Goal: Complete application form: Complete application form

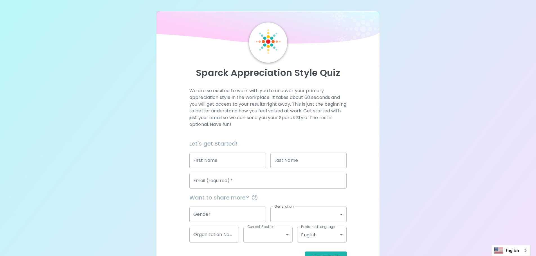
scroll to position [19, 0]
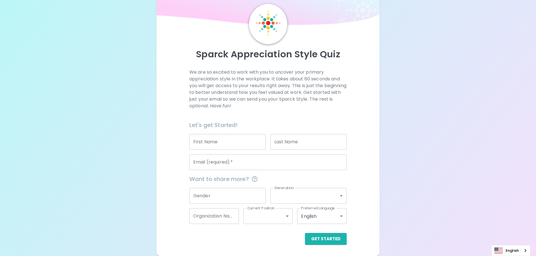
click at [208, 144] on input "First Name" at bounding box center [227, 142] width 77 height 16
type input "[PERSON_NAME]"
type input "[EMAIL_ADDRESS][DOMAIN_NAME]"
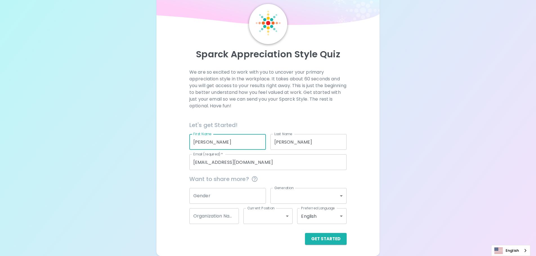
click at [216, 197] on input "Gender" at bounding box center [227, 196] width 77 height 16
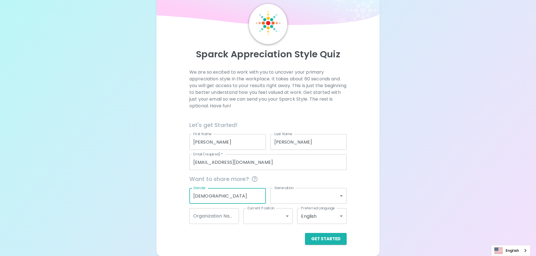
type input "[DEMOGRAPHIC_DATA]"
click at [292, 199] on body "Sparck Appreciation Style Quiz We are so excited to work with you to uncover yo…" at bounding box center [268, 118] width 536 height 275
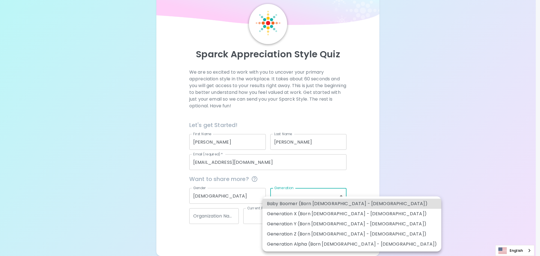
click at [289, 215] on li "Generation X (Born [DEMOGRAPHIC_DATA] - [DEMOGRAPHIC_DATA])" at bounding box center [352, 214] width 179 height 10
type input "generation_x"
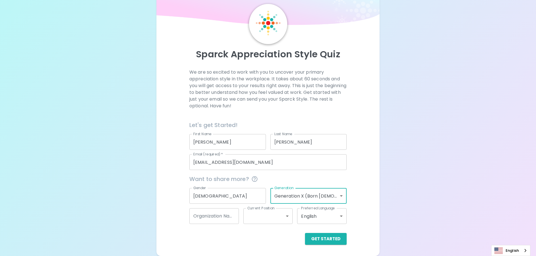
click at [229, 219] on input "Organization Name" at bounding box center [214, 216] width 50 height 16
type input "Family Services"
click at [286, 218] on body "Sparck Appreciation Style Quiz We are so excited to work with you to uncover yo…" at bounding box center [268, 118] width 536 height 275
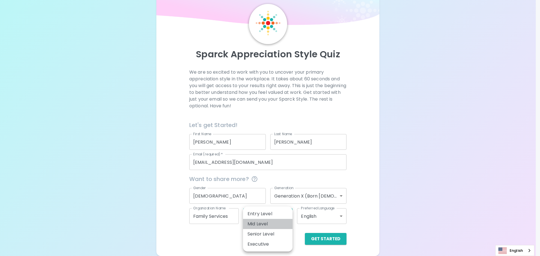
click at [261, 223] on li "Mid Level" at bounding box center [268, 224] width 50 height 10
type input "mid_level"
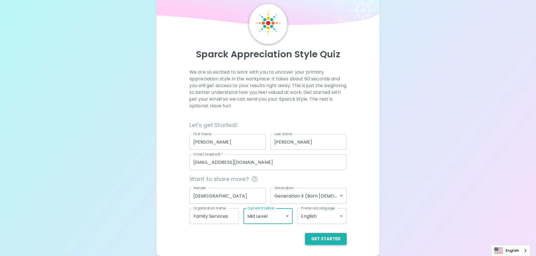
click at [325, 238] on button "Get Started" at bounding box center [326, 239] width 42 height 12
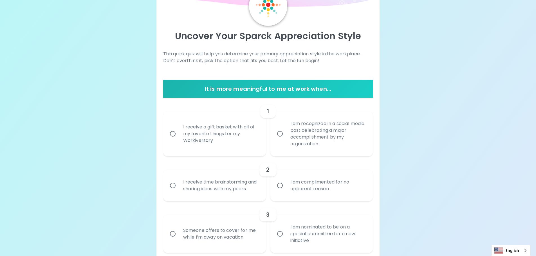
scroll to position [47, 0]
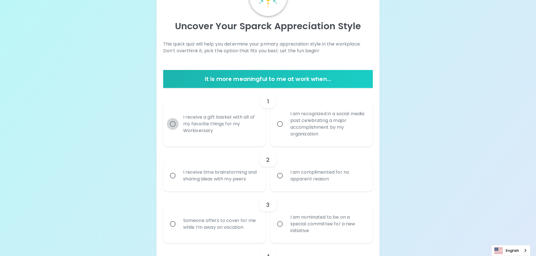
click at [174, 123] on input "I receive a gift basket with all of my favorite things for my Workiversary" at bounding box center [173, 124] width 12 height 12
radio input "true"
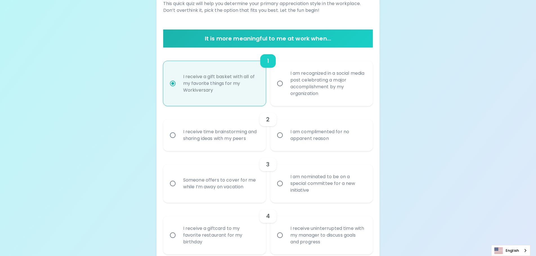
scroll to position [92, 0]
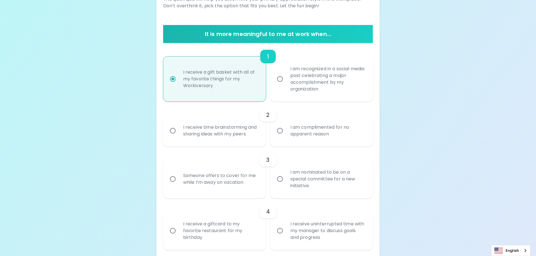
click at [173, 132] on input "I receive time brainstorming and sharing ideas with my peers" at bounding box center [173, 131] width 12 height 12
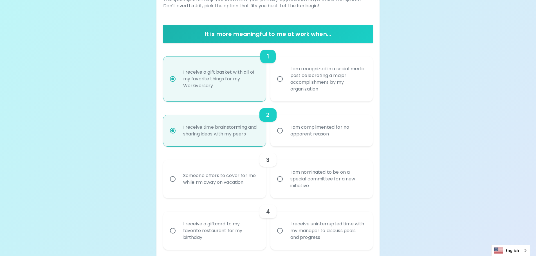
scroll to position [137, 0]
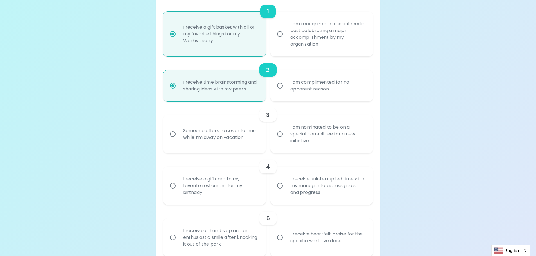
radio input "true"
click at [281, 135] on input "I am nominated to be on a special committee for a new initiative" at bounding box center [280, 134] width 12 height 12
radio input "false"
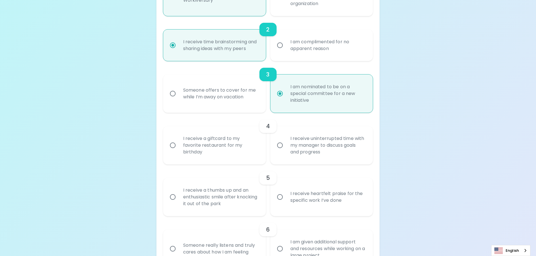
scroll to position [182, 0]
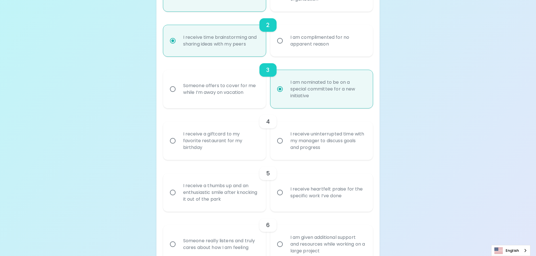
radio input "true"
click at [172, 141] on input "I receive a giftcard to my favorite restaurant for my birthday" at bounding box center [173, 141] width 12 height 12
radio input "false"
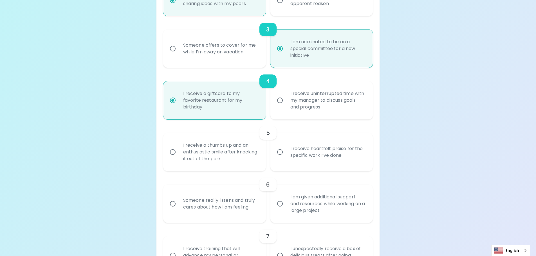
scroll to position [227, 0]
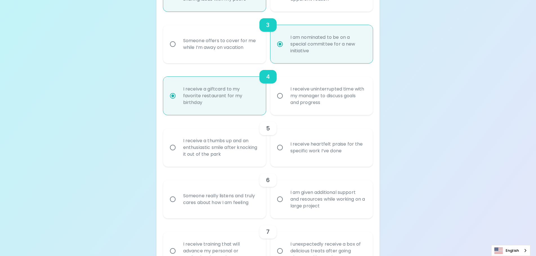
radio input "true"
click at [280, 149] on input "I receive heartfelt praise for the specific work I’ve done" at bounding box center [280, 148] width 12 height 12
radio input "false"
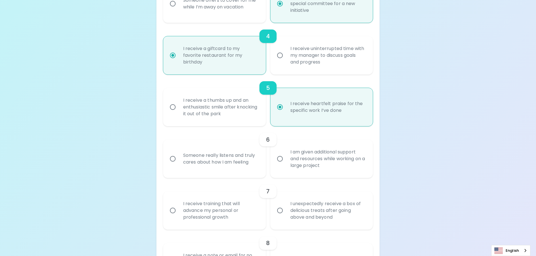
scroll to position [272, 0]
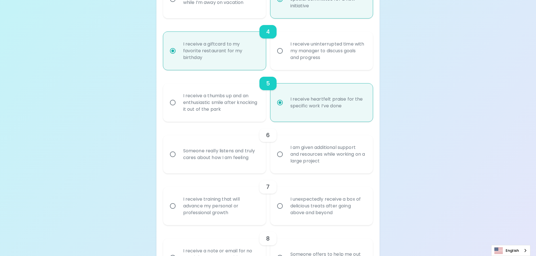
radio input "true"
click at [279, 155] on input "I am given additional support and resources while working on a large project" at bounding box center [280, 155] width 12 height 12
radio input "false"
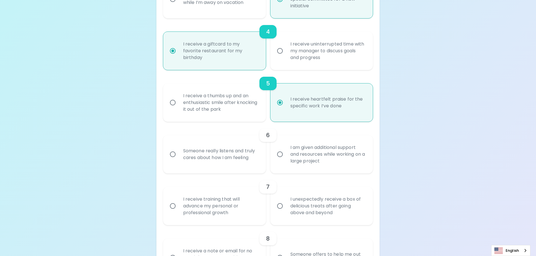
radio input "false"
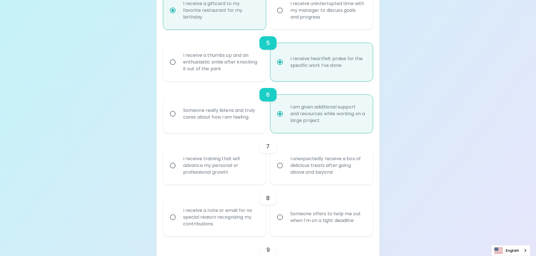
scroll to position [317, 0]
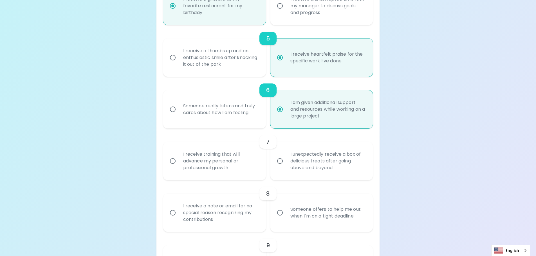
radio input "true"
click at [279, 162] on input "I unexpectedly receive a box of delicious treats after going above and beyond" at bounding box center [280, 161] width 12 height 12
radio input "false"
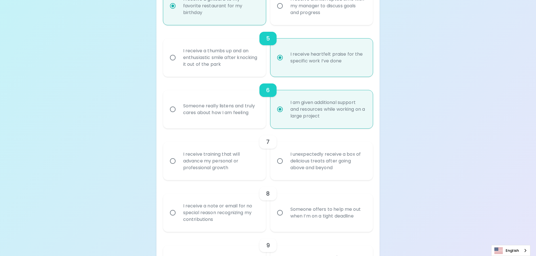
radio input "false"
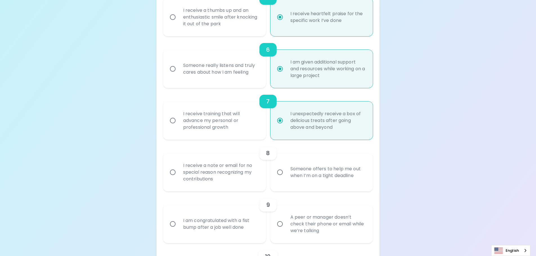
scroll to position [362, 0]
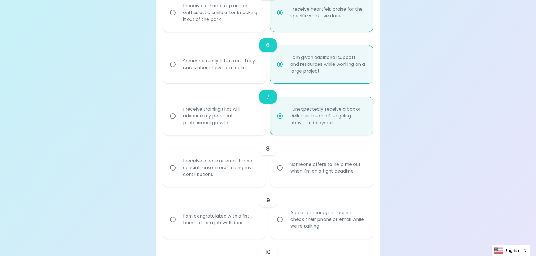
radio input "true"
click at [181, 166] on div "I receive a note or email for no special reason recognizing my contributions" at bounding box center [221, 168] width 84 height 34
click at [179, 166] on input "I receive a note or email for no special reason recognizing my contributions" at bounding box center [173, 168] width 12 height 12
radio input "false"
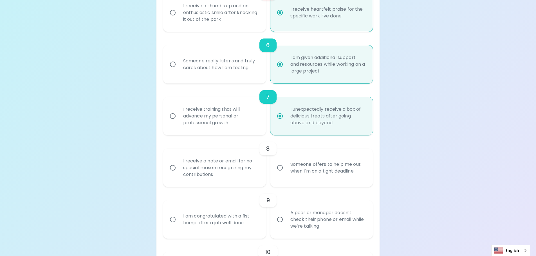
radio input "false"
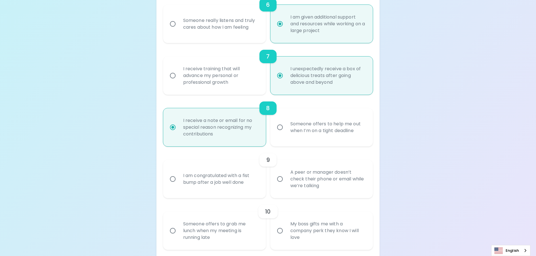
scroll to position [407, 0]
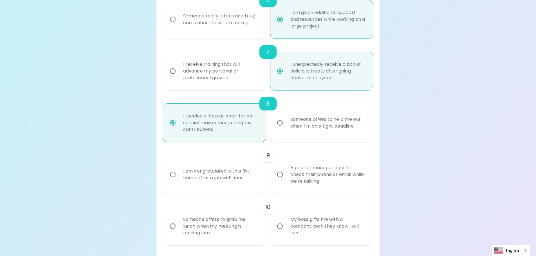
radio input "true"
click at [183, 176] on div "I am congratulated with a fist bump after a job well done" at bounding box center [221, 174] width 84 height 27
click at [179, 176] on input "I am congratulated with a fist bump after a job well done" at bounding box center [173, 175] width 12 height 12
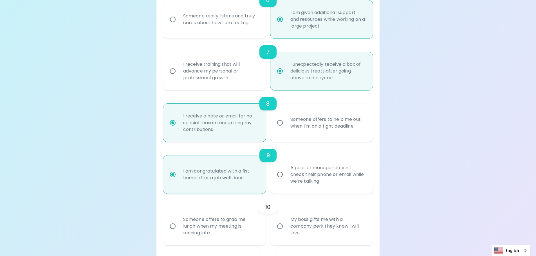
radio input "false"
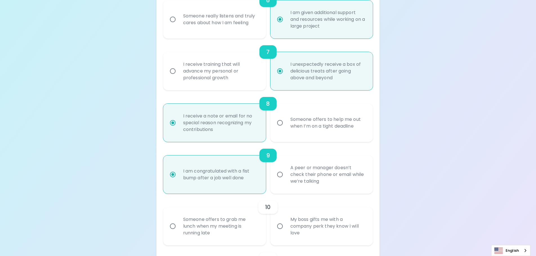
radio input "false"
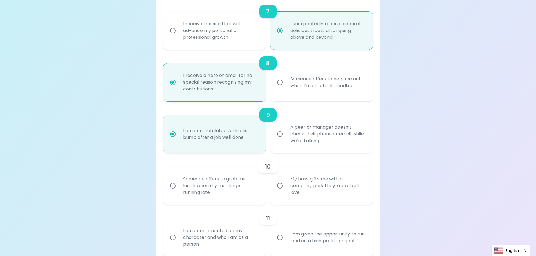
scroll to position [452, 0]
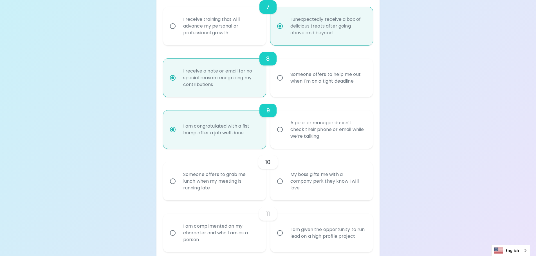
radio input "true"
click at [301, 182] on div "My boss gifts me with a company perk they know I will love" at bounding box center [328, 182] width 84 height 34
click at [286, 182] on input "My boss gifts me with a company perk they know I will love" at bounding box center [280, 182] width 12 height 12
radio input "false"
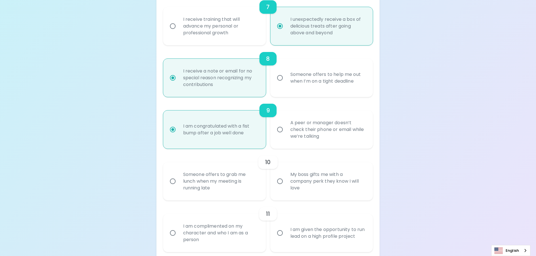
radio input "false"
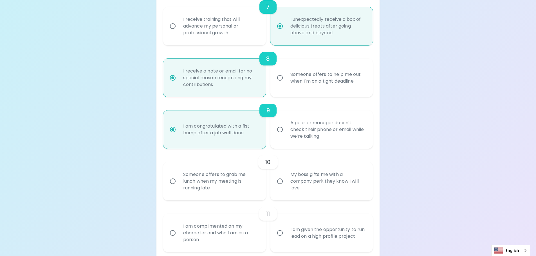
radio input "false"
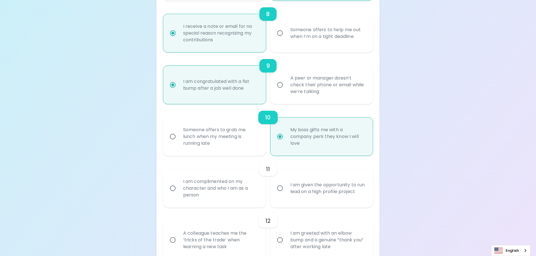
scroll to position [497, 0]
radio input "true"
click at [196, 187] on div "I am complimented on my character and who I am as a person" at bounding box center [221, 188] width 84 height 34
click at [179, 187] on input "I am complimented on my character and who I am as a person" at bounding box center [173, 188] width 12 height 12
radio input "false"
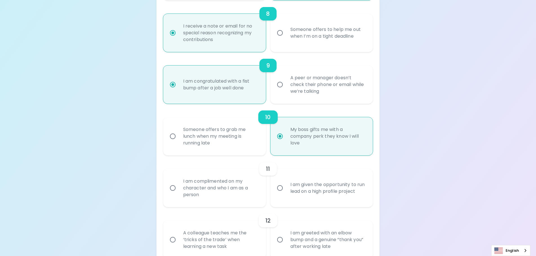
radio input "false"
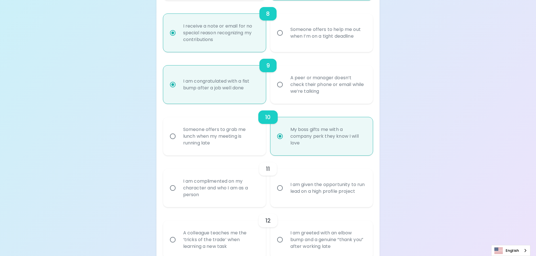
radio input "false"
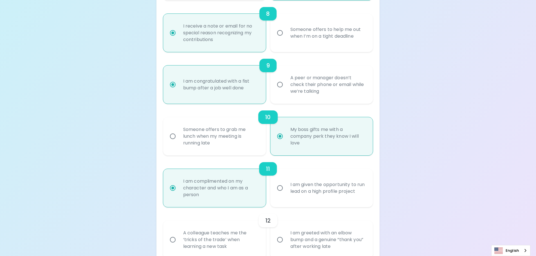
scroll to position [542, 0]
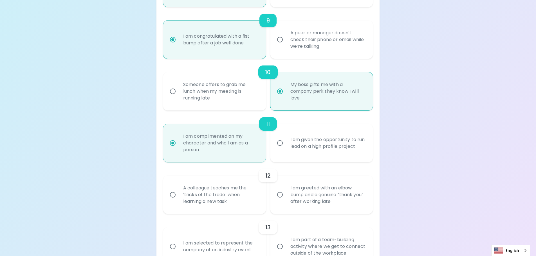
radio input "true"
click at [313, 142] on div "I am given the opportunity to run lead on a high profile project" at bounding box center [328, 143] width 84 height 27
click at [286, 142] on input "I am given the opportunity to run lead on a high profile project" at bounding box center [280, 143] width 12 height 12
radio input "false"
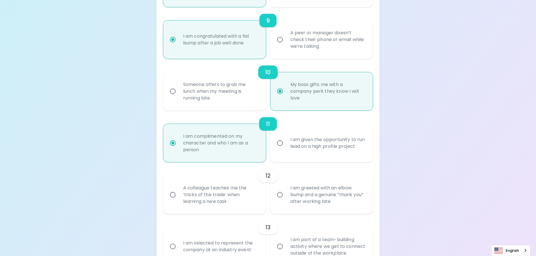
radio input "false"
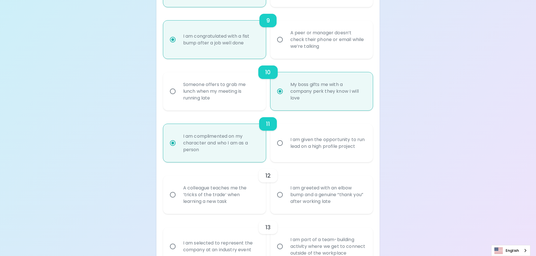
radio input "false"
radio input "true"
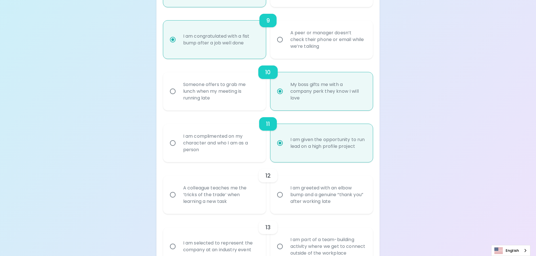
radio input "true"
click at [179, 194] on div "A colleague teaches me the ‘tricks of the trade’ when learning a new task" at bounding box center [221, 195] width 84 height 34
click at [179, 194] on input "A colleague teaches me the ‘tricks of the trade’ when learning a new task" at bounding box center [173, 195] width 12 height 12
radio input "false"
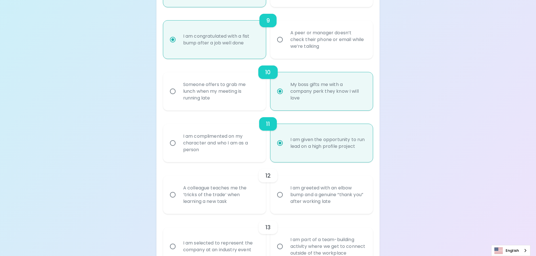
radio input "false"
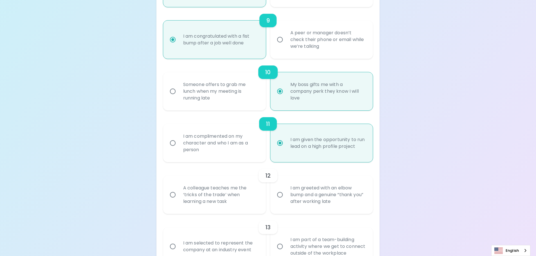
radio input "false"
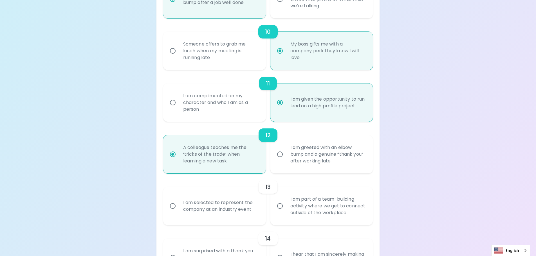
scroll to position [587, 0]
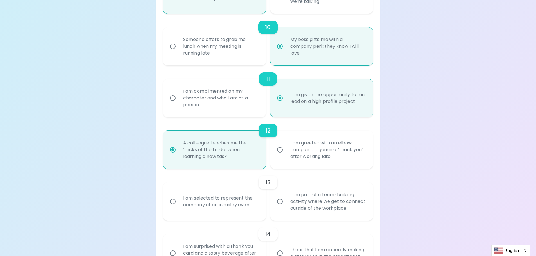
radio input "true"
click at [209, 201] on div "I am selected to represent the company at an industry event" at bounding box center [221, 201] width 84 height 27
click at [179, 201] on input "I am selected to represent the company at an industry event" at bounding box center [173, 202] width 12 height 12
radio input "false"
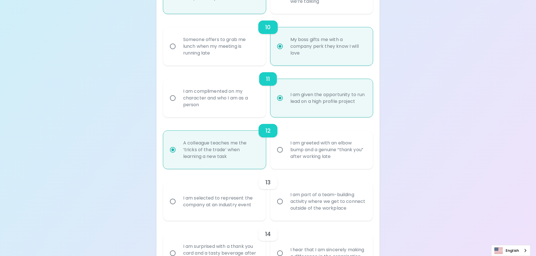
radio input "false"
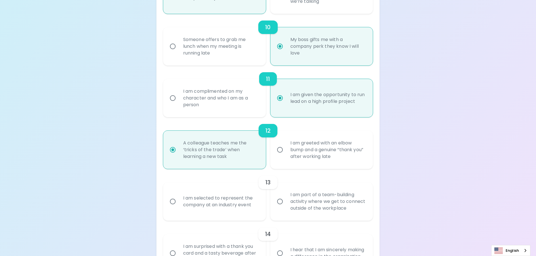
radio input "false"
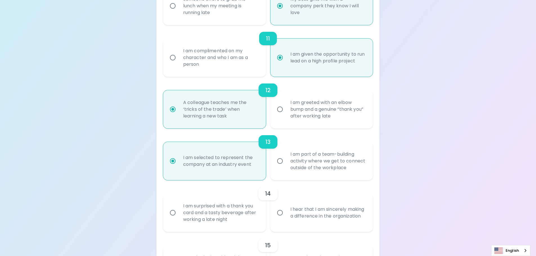
scroll to position [632, 0]
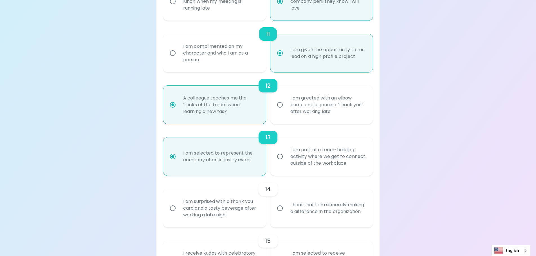
radio input "true"
click at [299, 209] on div "I hear that I am sincerely making a difference in the organization" at bounding box center [328, 208] width 84 height 27
click at [286, 209] on input "I hear that I am sincerely making a difference in the organization" at bounding box center [280, 209] width 12 height 12
radio input "false"
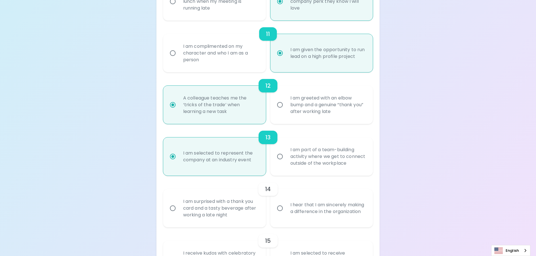
radio input "false"
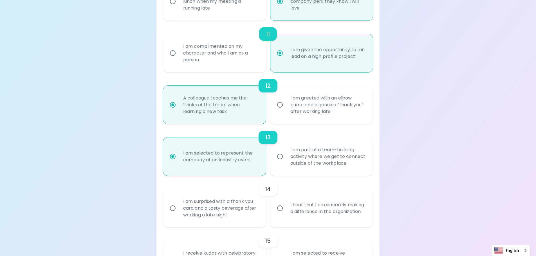
radio input "false"
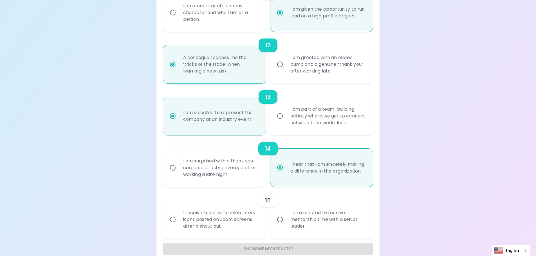
scroll to position [677, 0]
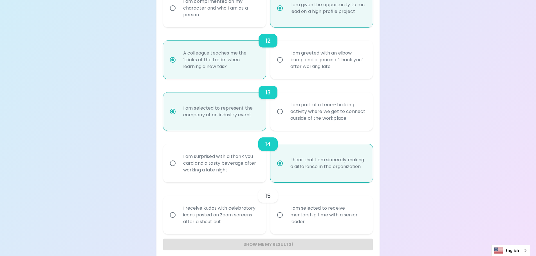
radio input "true"
click at [196, 215] on div "I receive kudos with celebratory icons posted on Zoom screens after a shout out" at bounding box center [221, 215] width 84 height 34
click at [179, 215] on input "I receive kudos with celebratory icons posted on Zoom screens after a shout out" at bounding box center [173, 215] width 12 height 12
radio input "false"
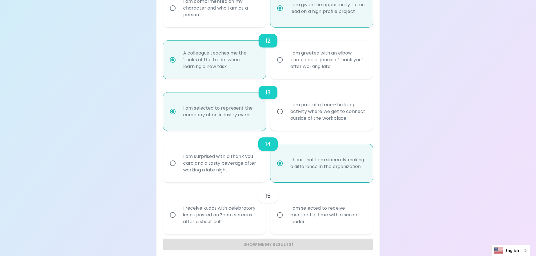
radio input "false"
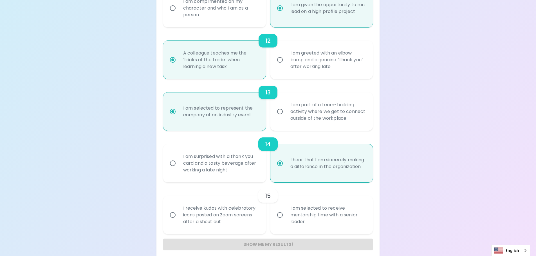
radio input "false"
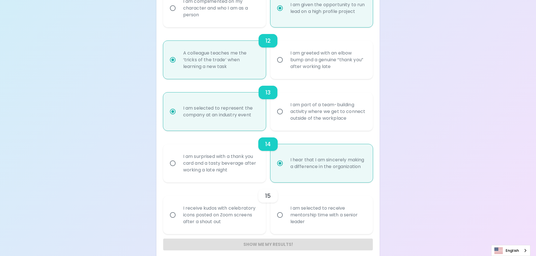
radio input "false"
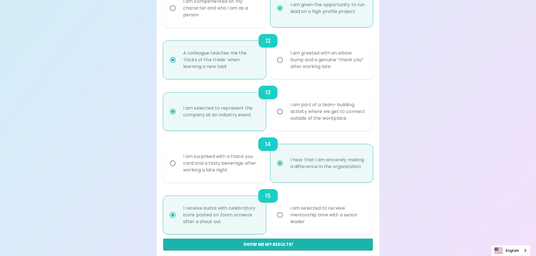
scroll to position [683, 0]
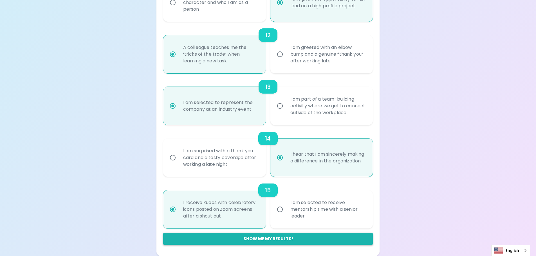
radio input "true"
click at [280, 240] on button "Show me my results!" at bounding box center [268, 239] width 210 height 12
radio input "false"
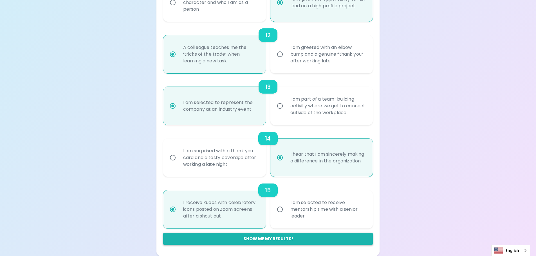
radio input "false"
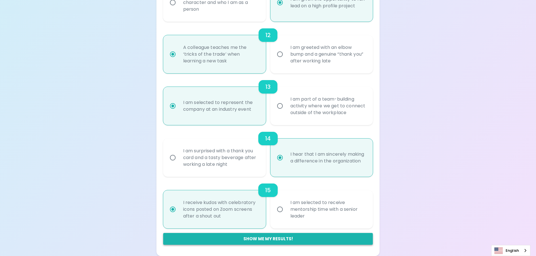
radio input "false"
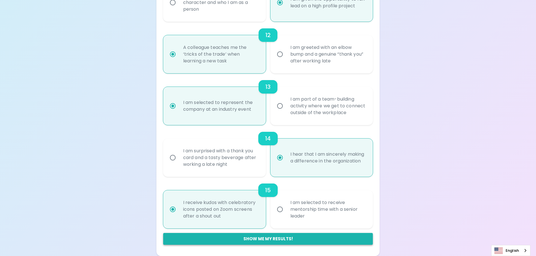
radio input "false"
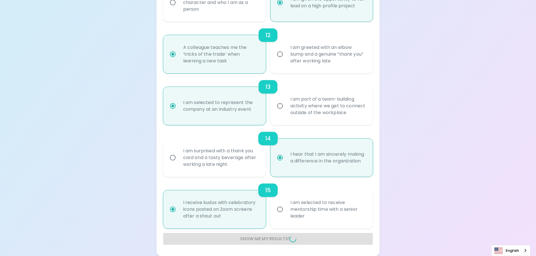
radio input "false"
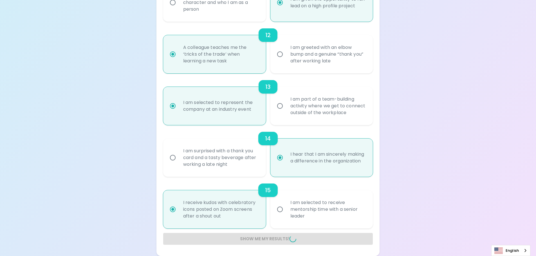
radio input "false"
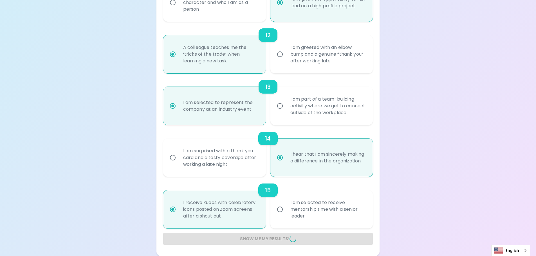
radio input "false"
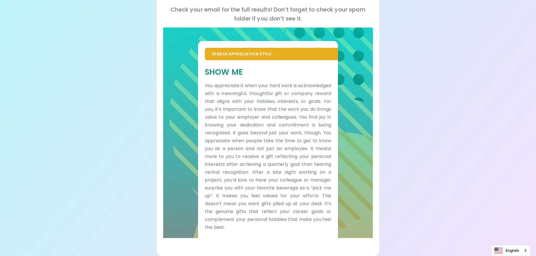
scroll to position [82, 0]
